Goal: Information Seeking & Learning: Learn about a topic

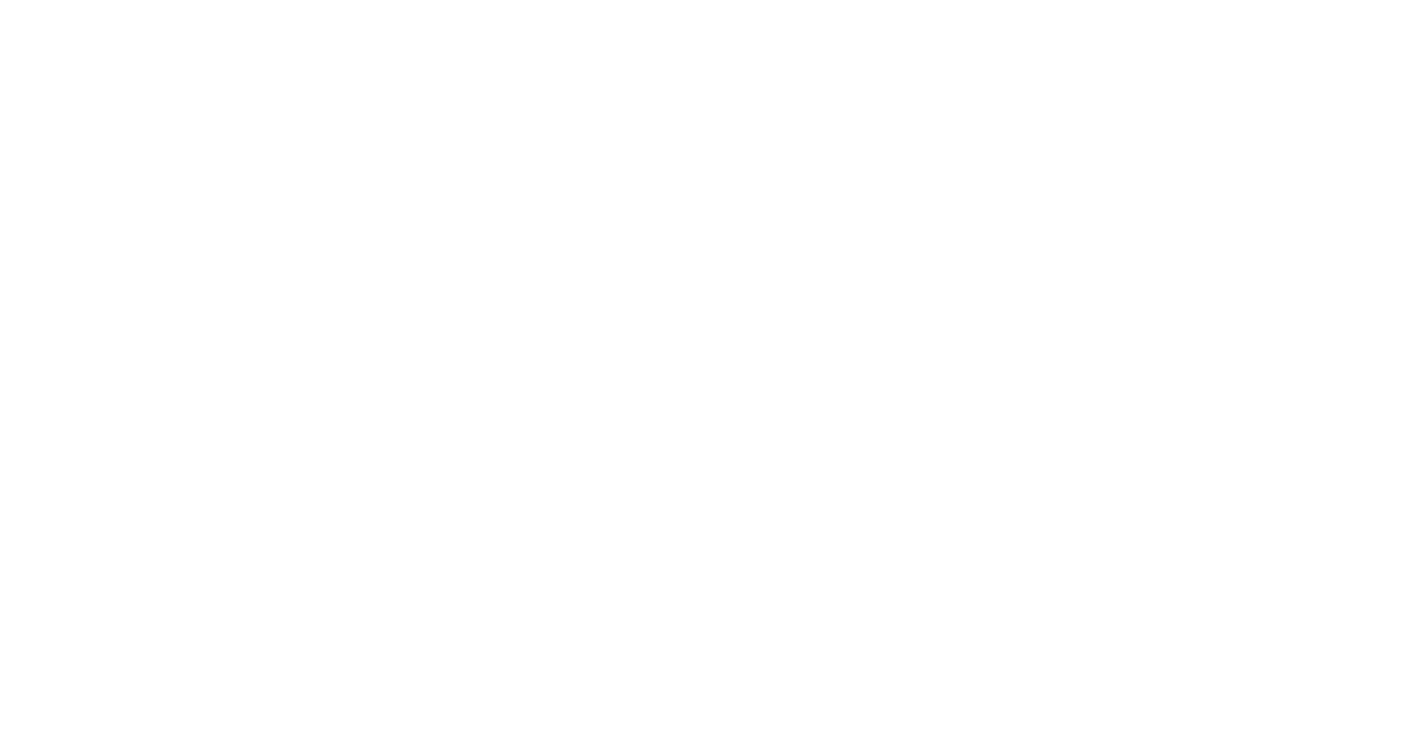
scroll to position [4, 0]
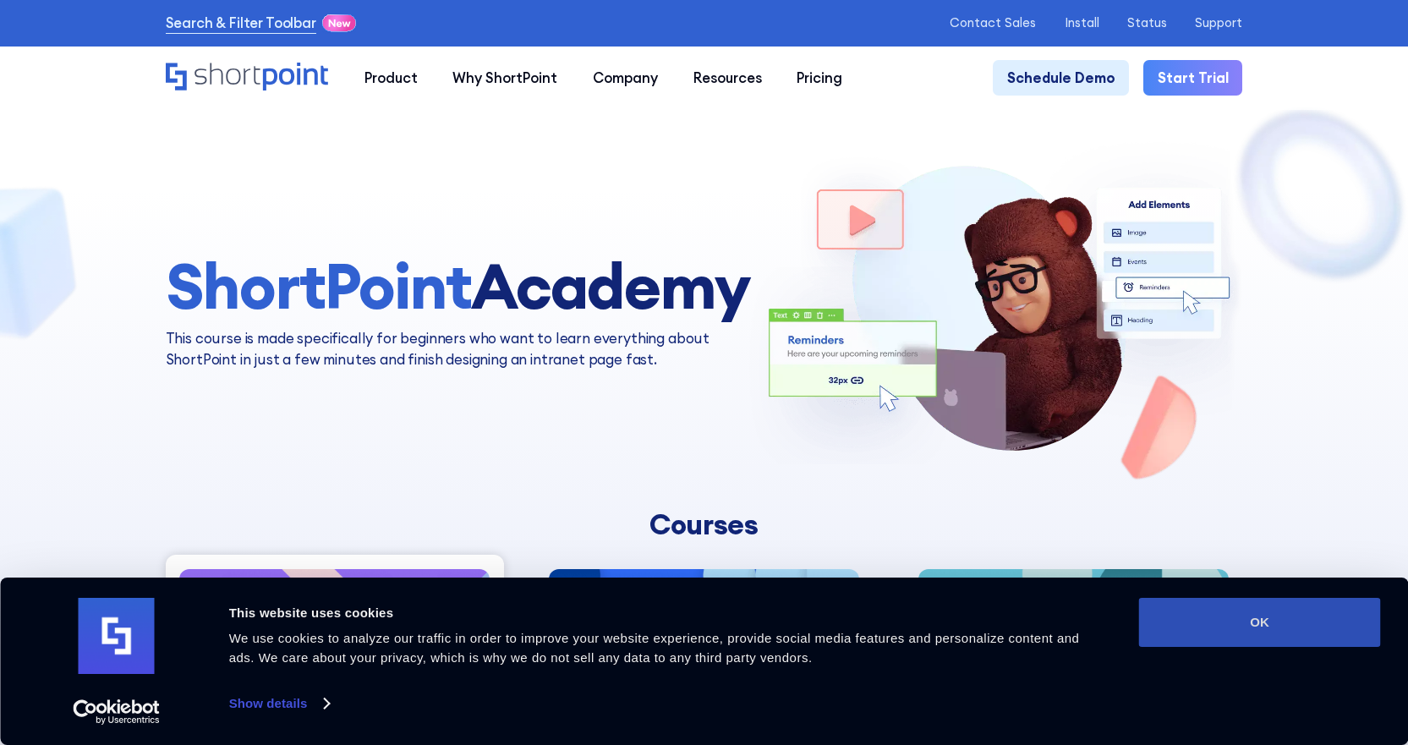
click at [1188, 640] on button "OK" at bounding box center [1260, 622] width 242 height 49
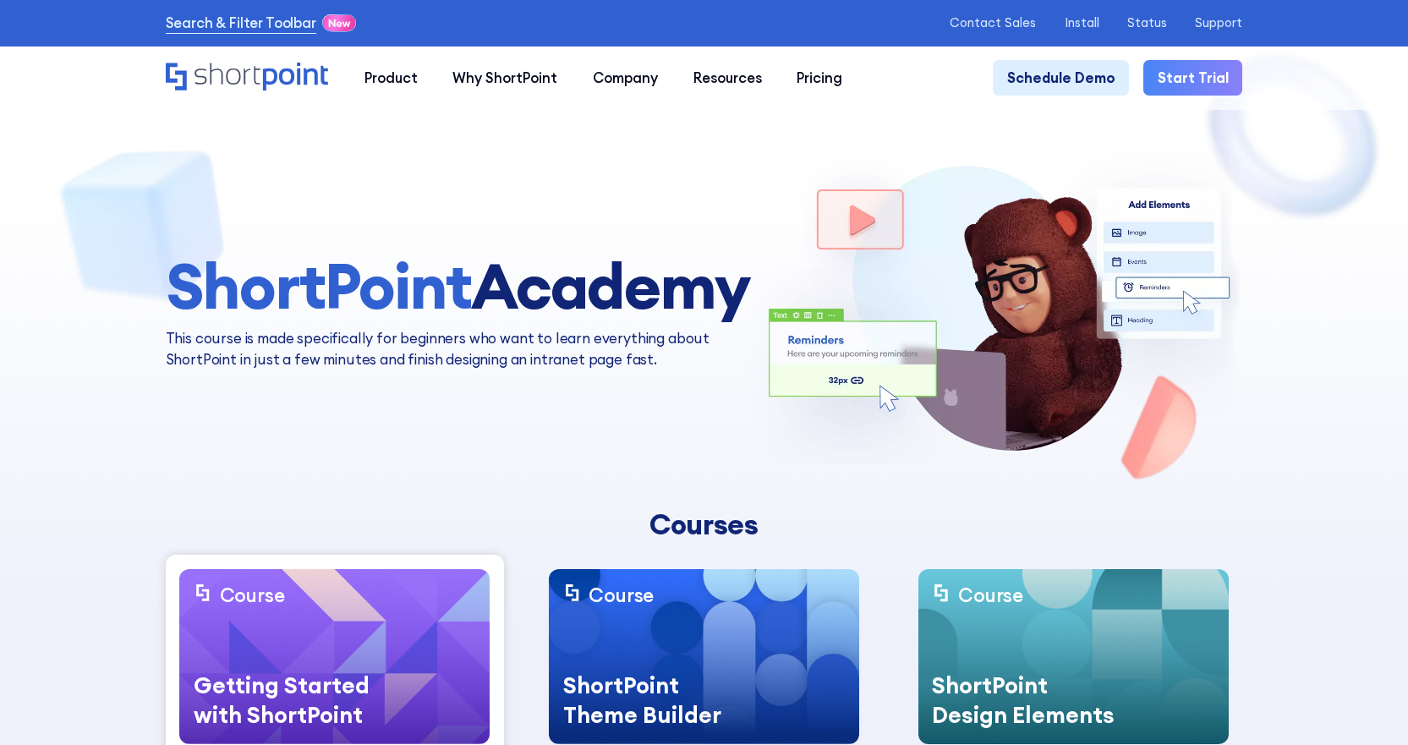
scroll to position [169, 0]
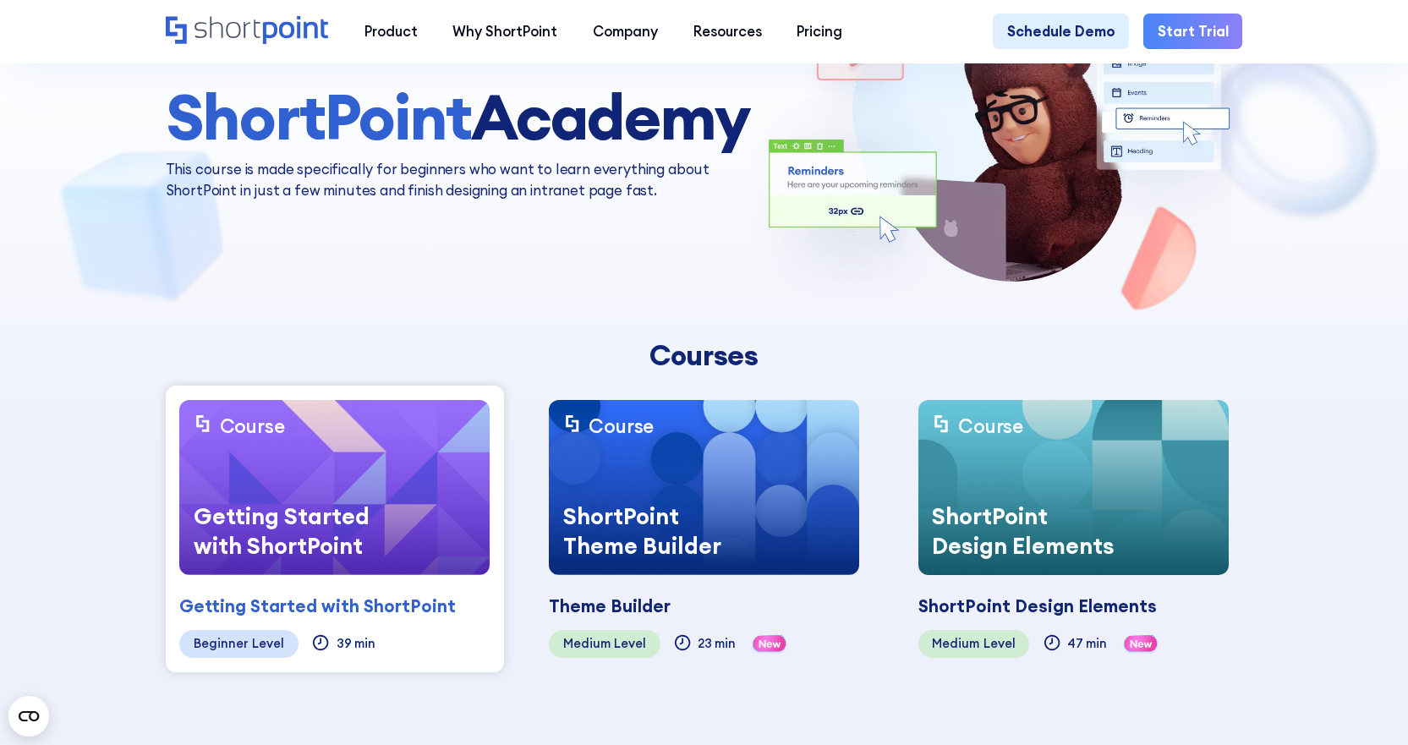
click at [288, 527] on div "Getting Started with ShortPoint" at bounding box center [290, 531] width 222 height 88
click at [222, 642] on div "Beginner" at bounding box center [221, 644] width 55 height 14
click at [337, 475] on img at bounding box center [334, 487] width 310 height 175
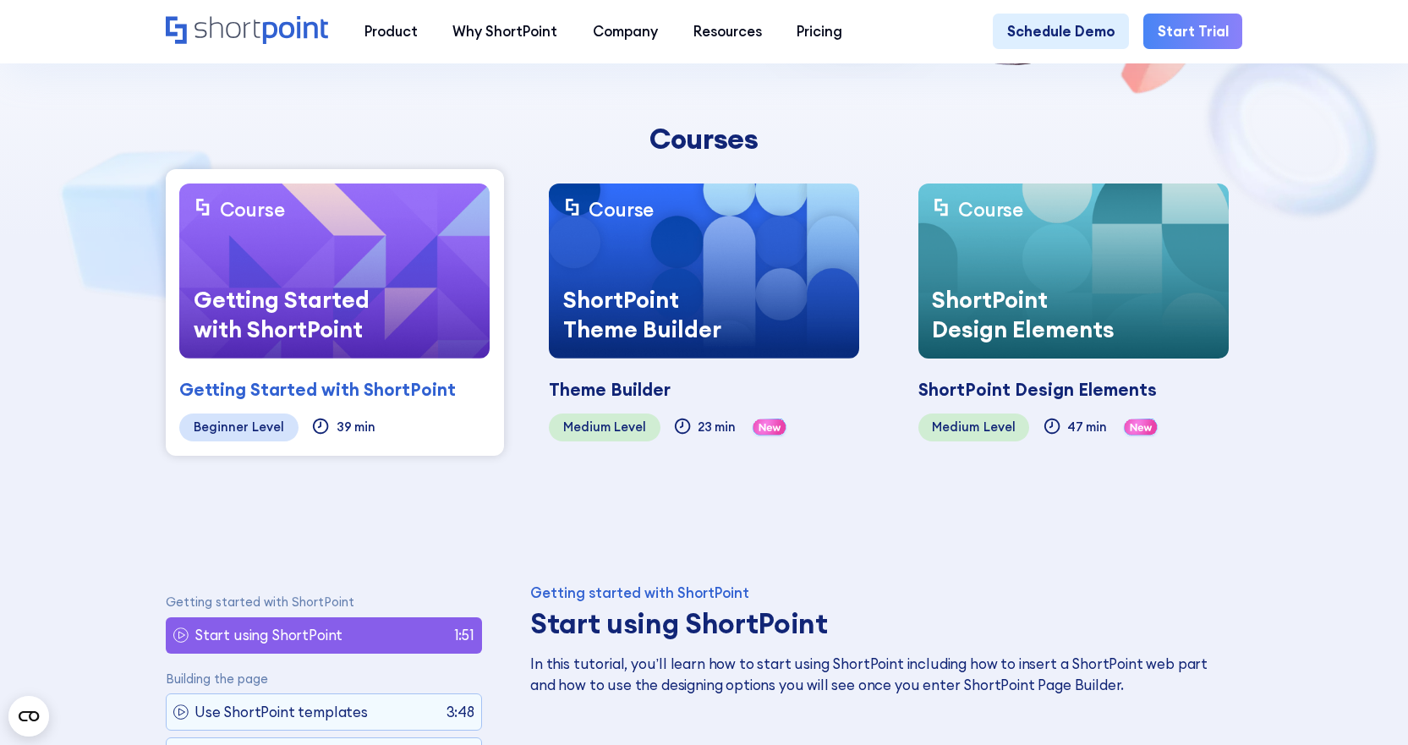
scroll to position [423, 0]
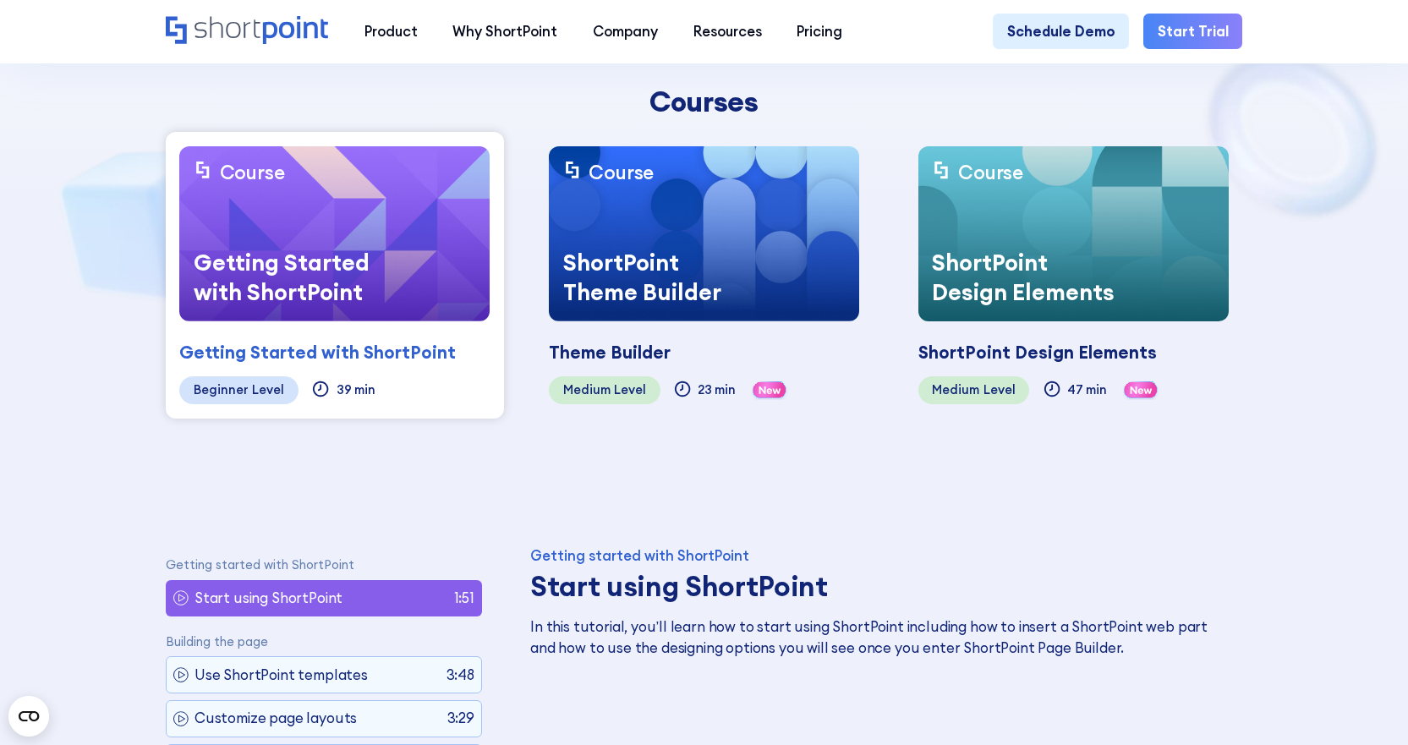
click at [319, 321] on div "Getting Started with ShortPoint" at bounding box center [290, 277] width 222 height 88
click at [369, 270] on div "Getting Started with ShortPoint" at bounding box center [290, 277] width 222 height 88
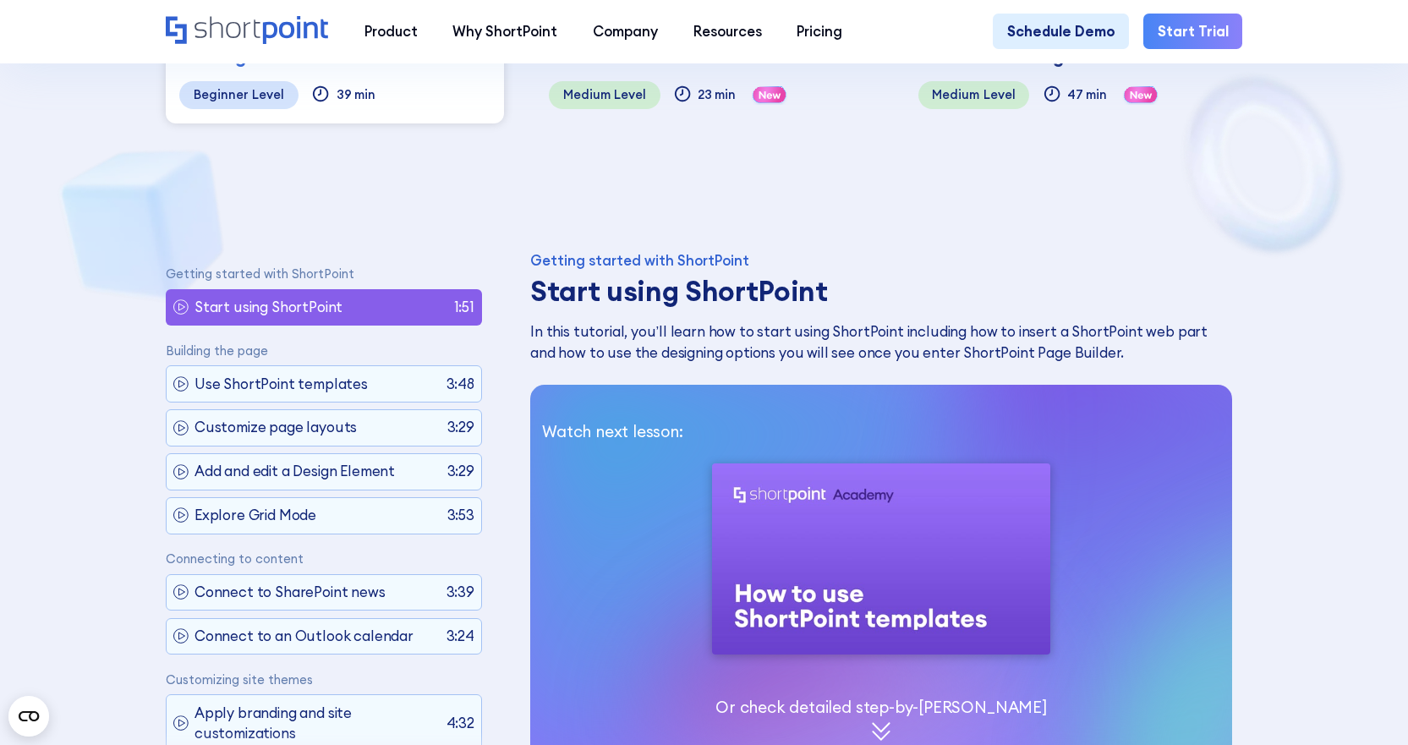
scroll to position [677, 0]
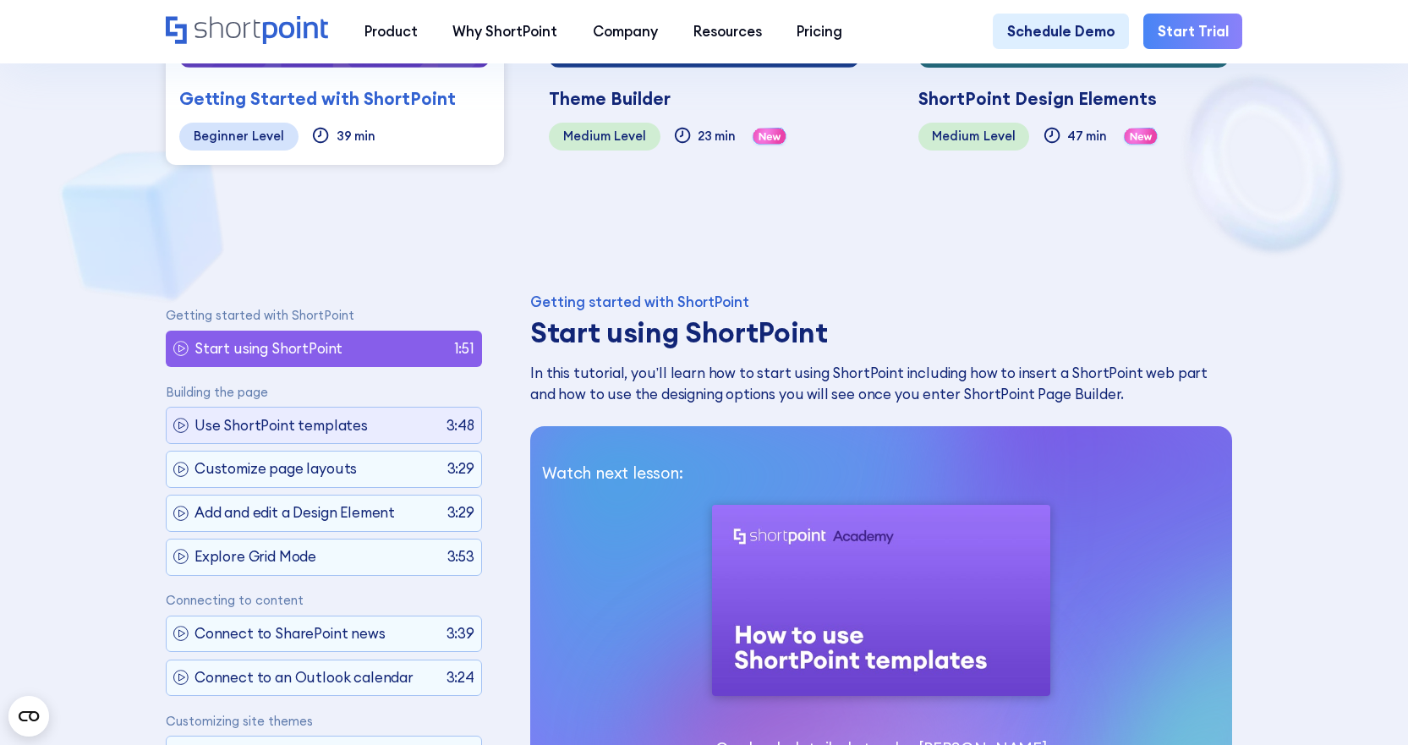
click at [294, 426] on p "Use ShortPoint templates" at bounding box center [281, 425] width 173 height 21
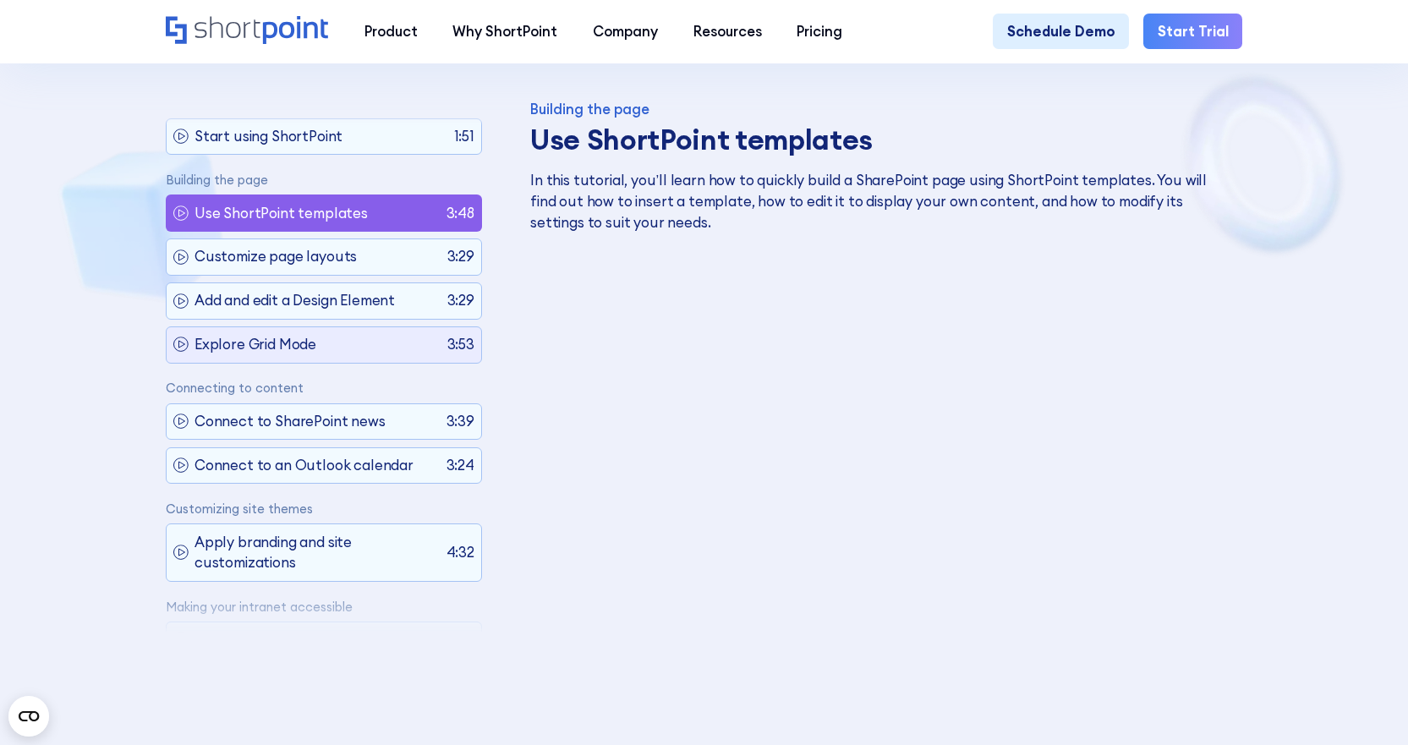
scroll to position [0, 0]
